Goal: Use online tool/utility: Utilize a website feature to perform a specific function

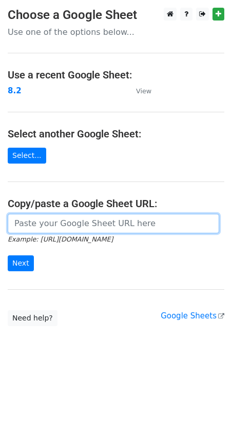
click at [49, 221] on input "url" at bounding box center [113, 223] width 211 height 19
paste input "[URL][DOMAIN_NAME]"
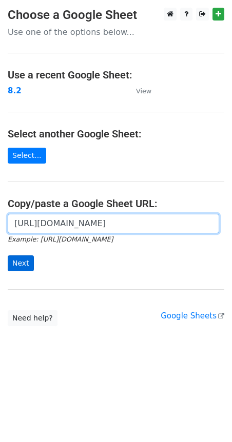
type input "[URL][DOMAIN_NAME]"
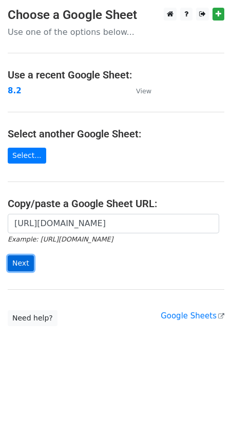
scroll to position [0, 0]
click at [28, 263] on input "Next" at bounding box center [21, 263] width 26 height 16
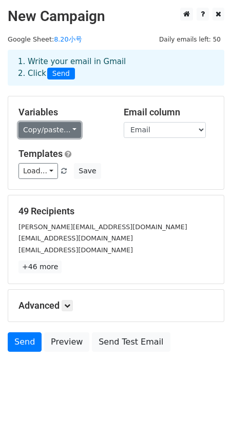
click at [70, 127] on link "Copy/paste..." at bounding box center [49, 130] width 62 height 16
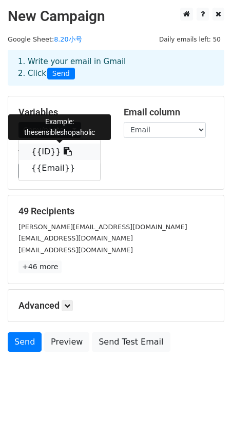
click at [64, 149] on icon at bounding box center [68, 151] width 8 height 8
